Goal: Information Seeking & Learning: Learn about a topic

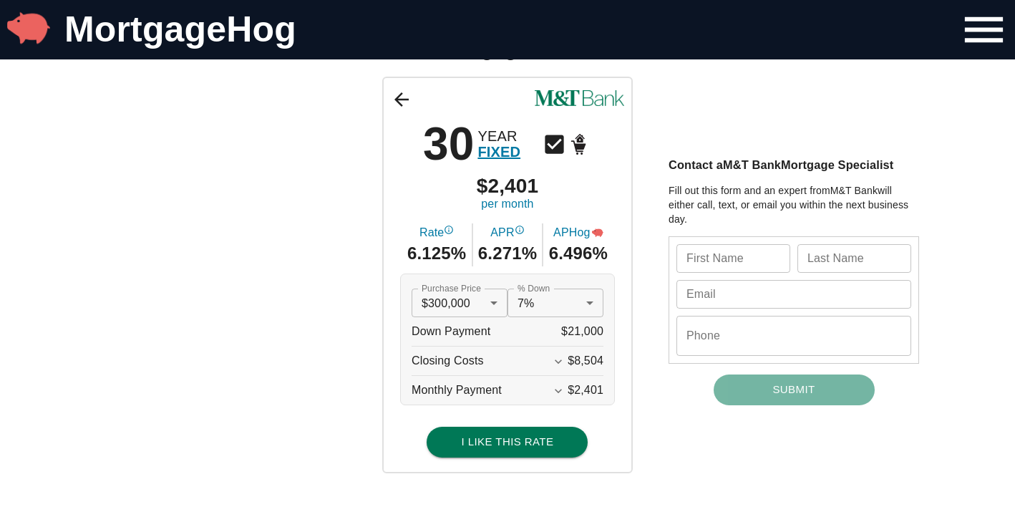
scroll to position [103, 0]
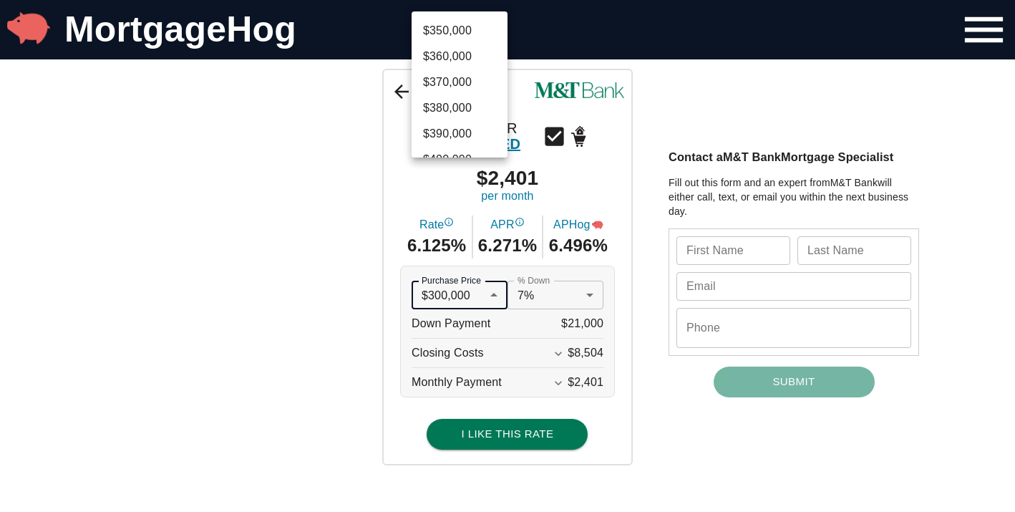
scroll to position [1631, 0]
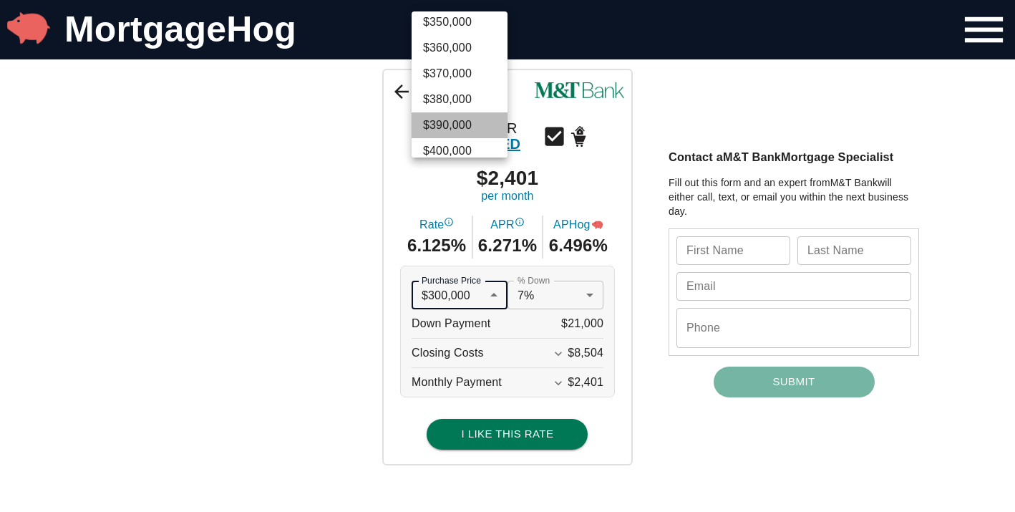
click at [439, 123] on li "$390,000" at bounding box center [459, 125] width 96 height 26
type input "390000"
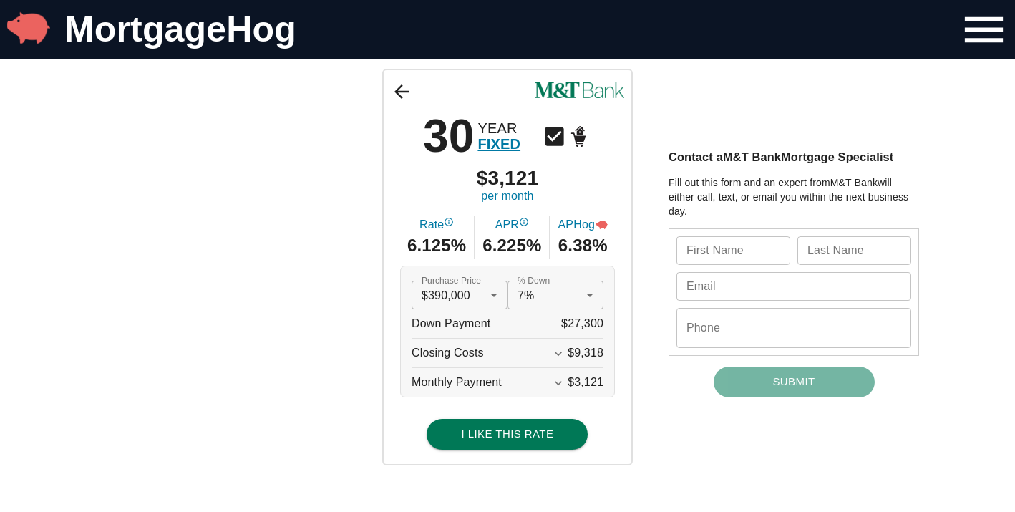
click at [604, 323] on div "Purchase Price $390,000 390000 Purchase Price % Down 7% 0.07 % Down Down Paymen…" at bounding box center [507, 331] width 215 height 132
click at [563, 322] on span "$27,300" at bounding box center [582, 323] width 42 height 29
click at [579, 321] on span "$27,300" at bounding box center [582, 323] width 42 height 29
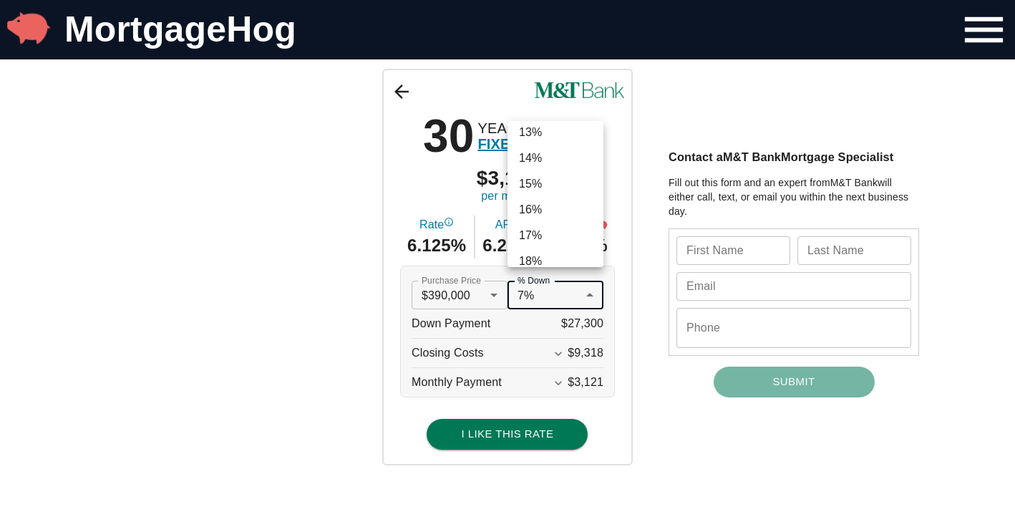
scroll to position [315, 0]
click at [543, 185] on li "15%" at bounding box center [555, 185] width 96 height 26
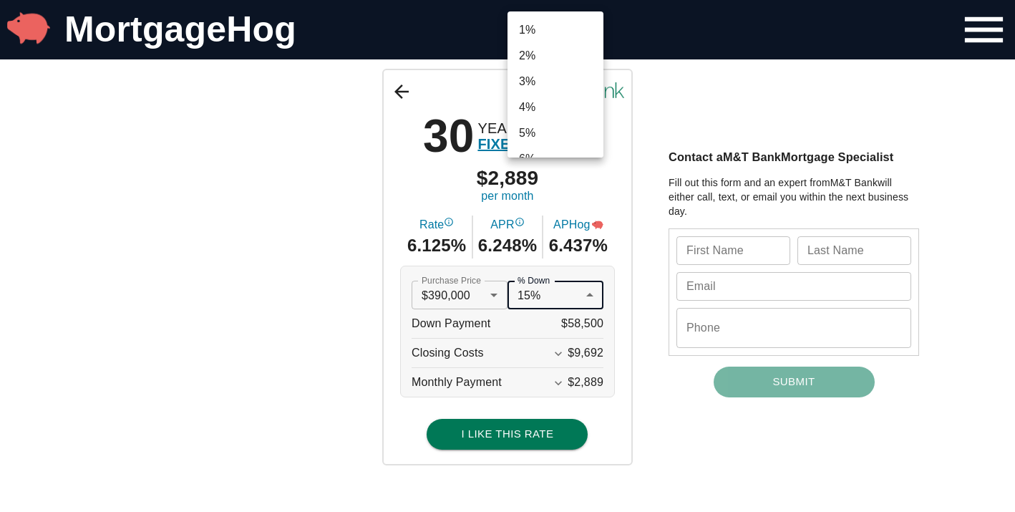
click at [528, 70] on li "20%" at bounding box center [555, 70] width 96 height 26
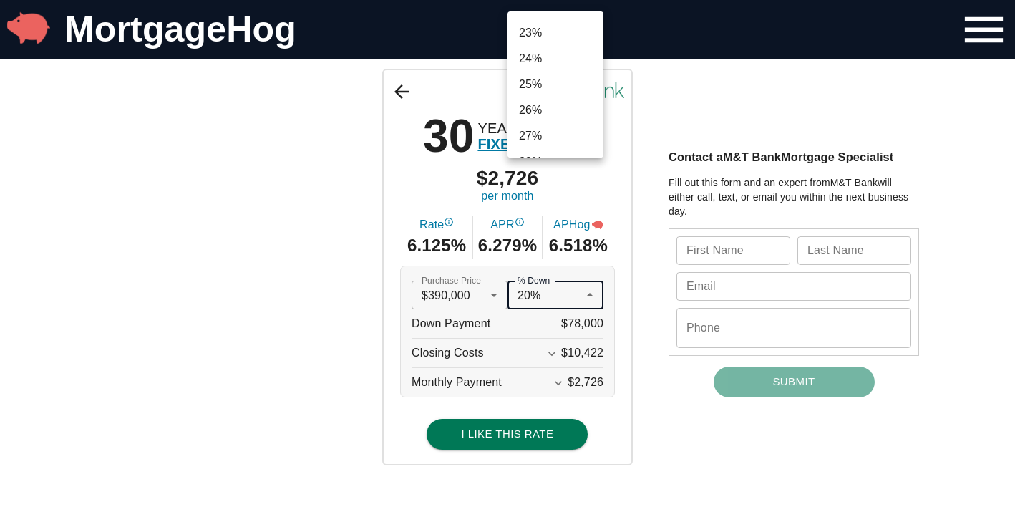
click at [533, 86] on li "25%" at bounding box center [555, 85] width 96 height 26
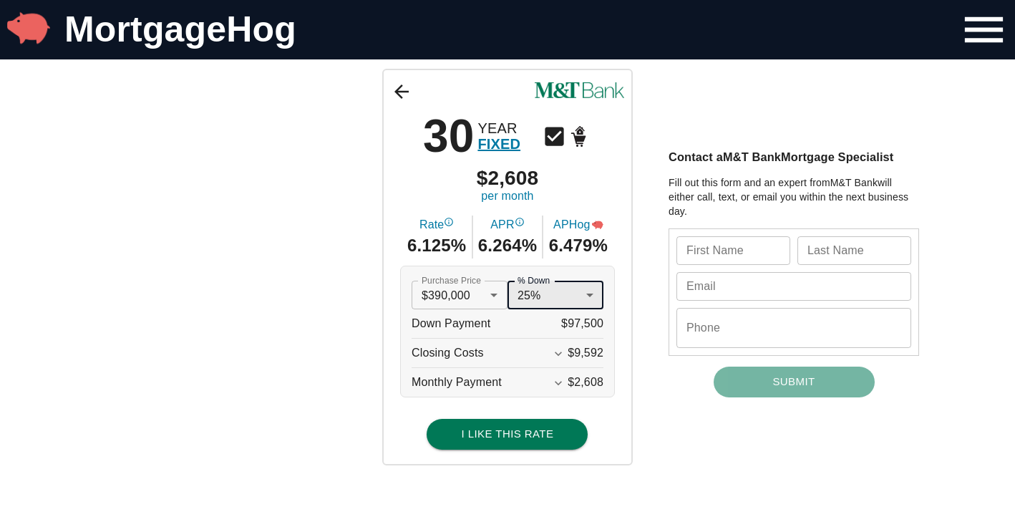
type input "0.25"
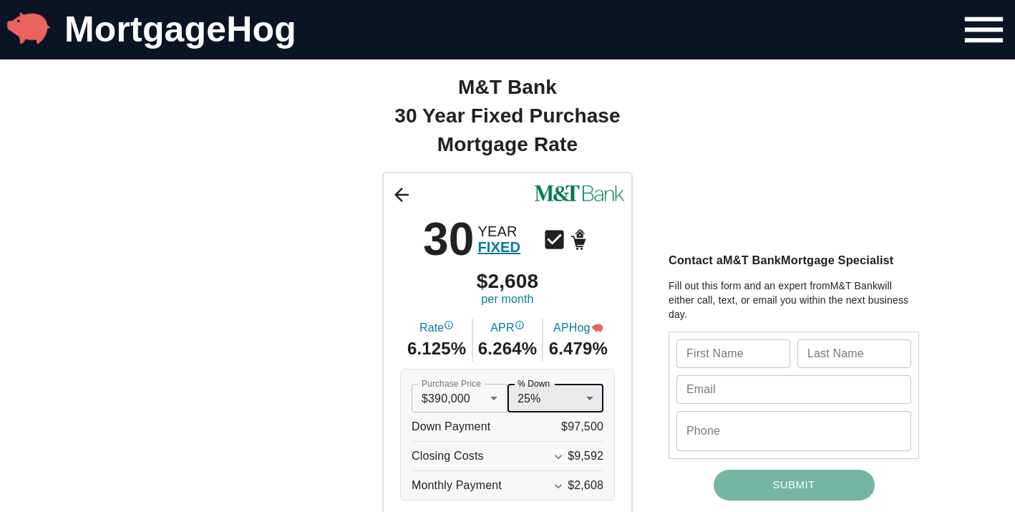
scroll to position [0, 0]
